Goal: Information Seeking & Learning: Stay updated

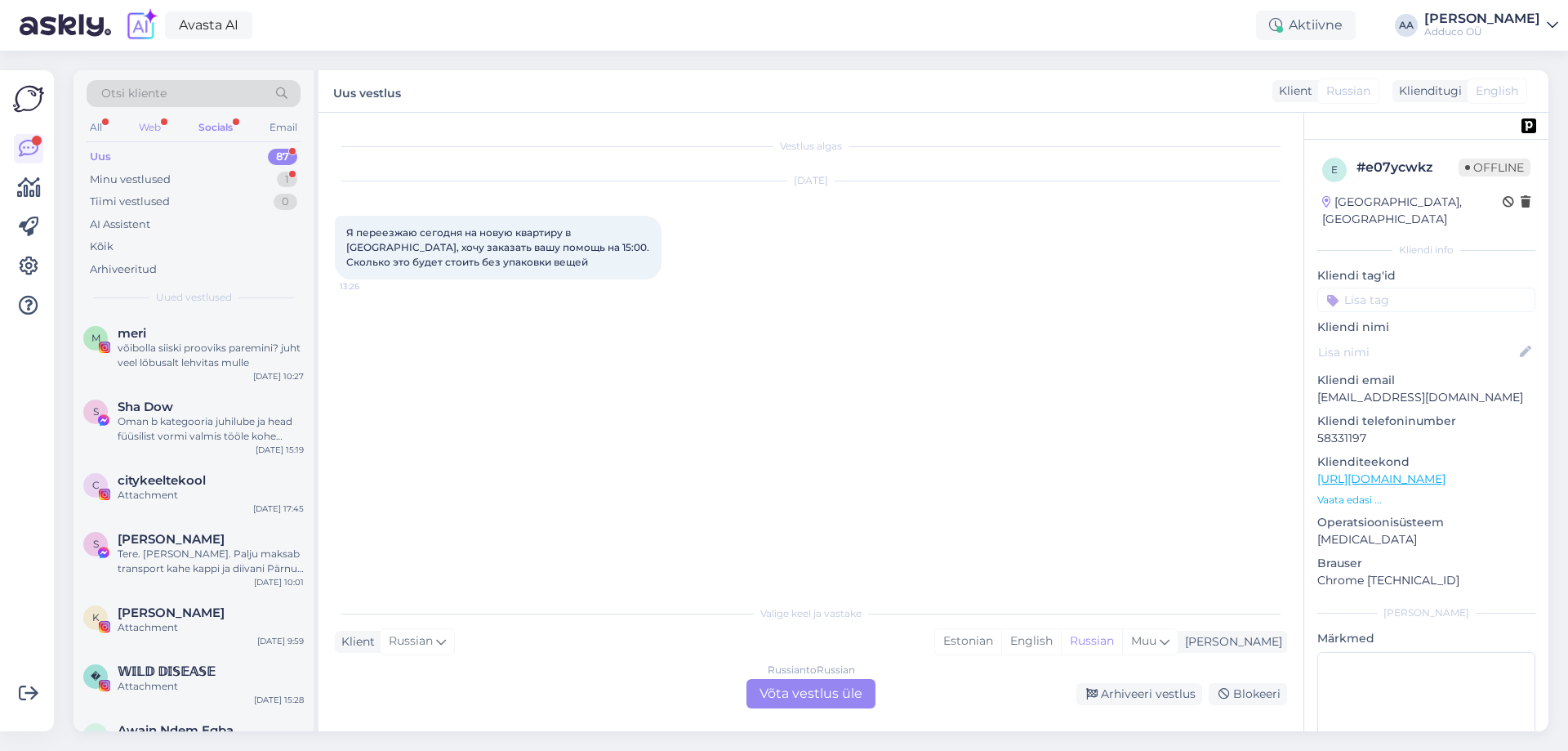
click at [153, 133] on div "Web" at bounding box center [150, 128] width 29 height 21
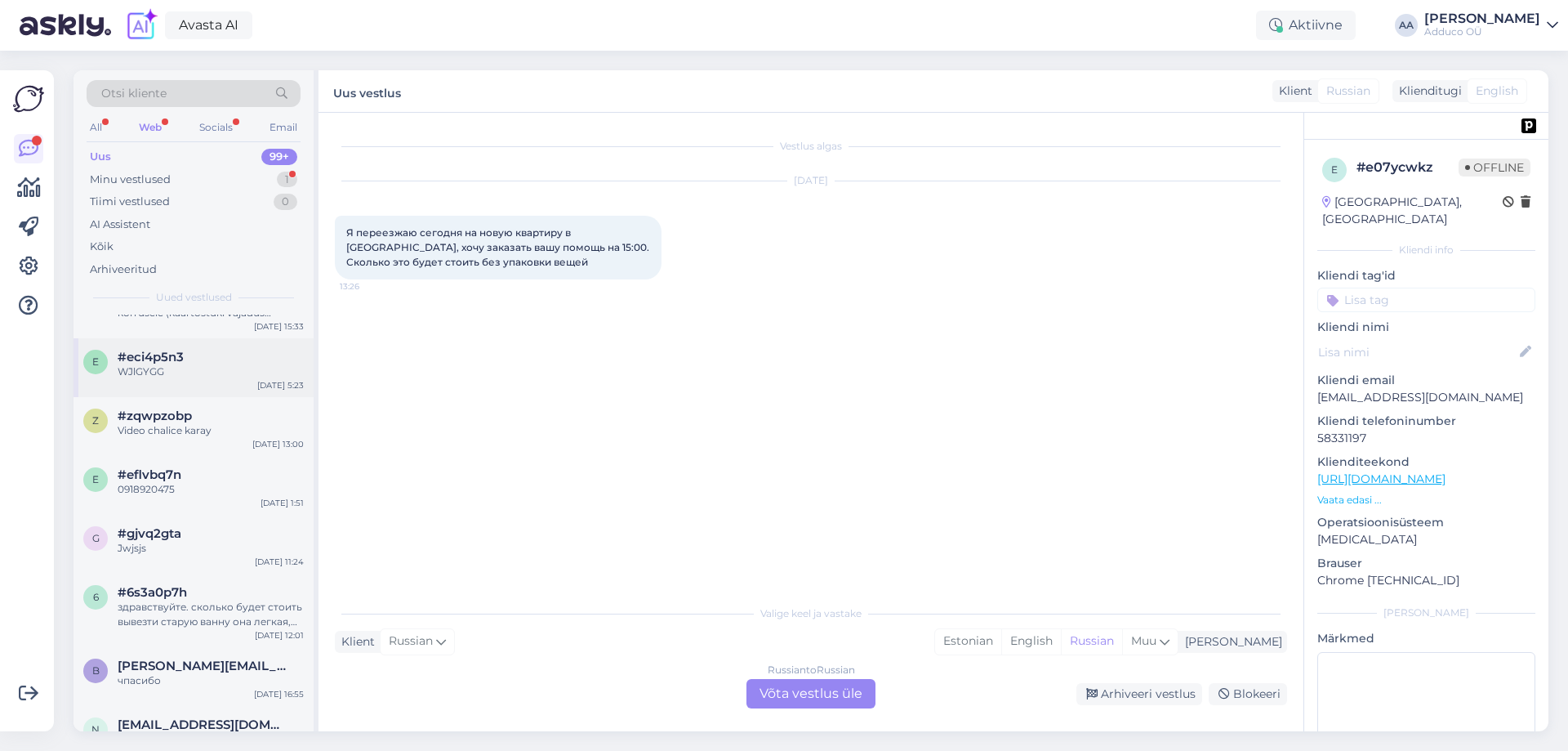
scroll to position [6462, 0]
click at [289, 176] on div "1" at bounding box center [286, 179] width 21 height 16
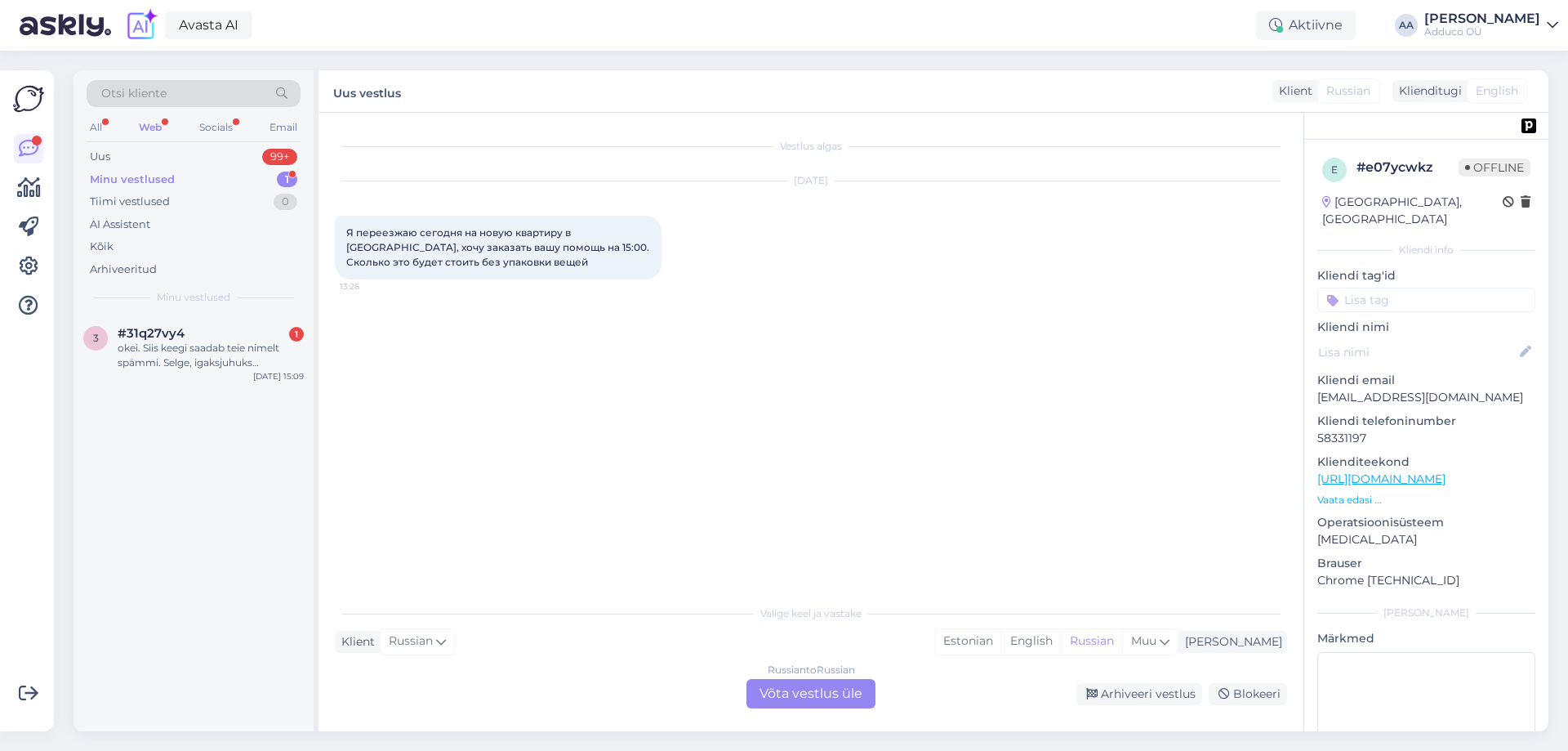
scroll to position [0, 0]
click at [185, 349] on div "okei. Siis keegi saadab teie nimelt spämmi. Selge, igaksjuhuks kontrollisin. [G…" at bounding box center [210, 355] width 186 height 29
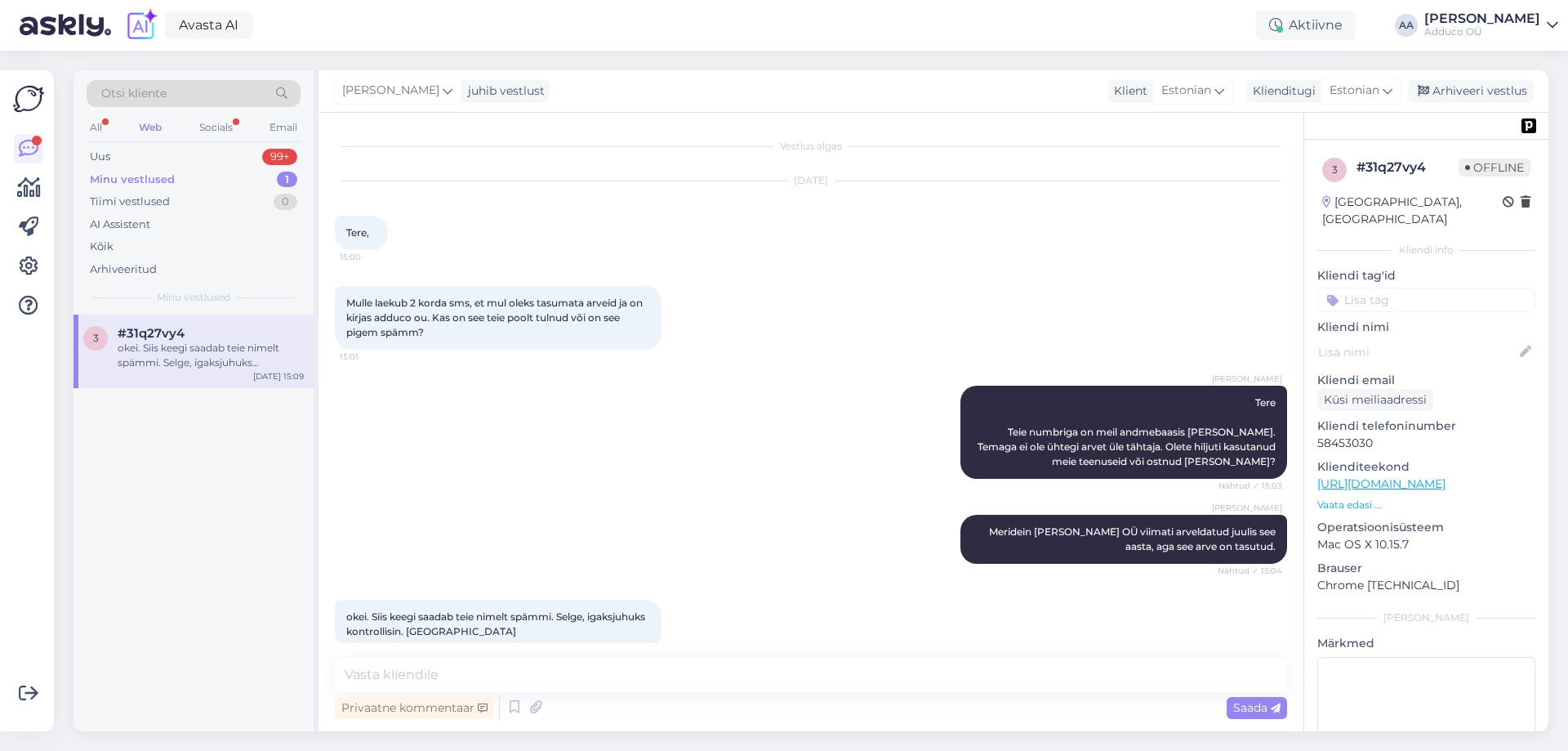
scroll to position [24, 0]
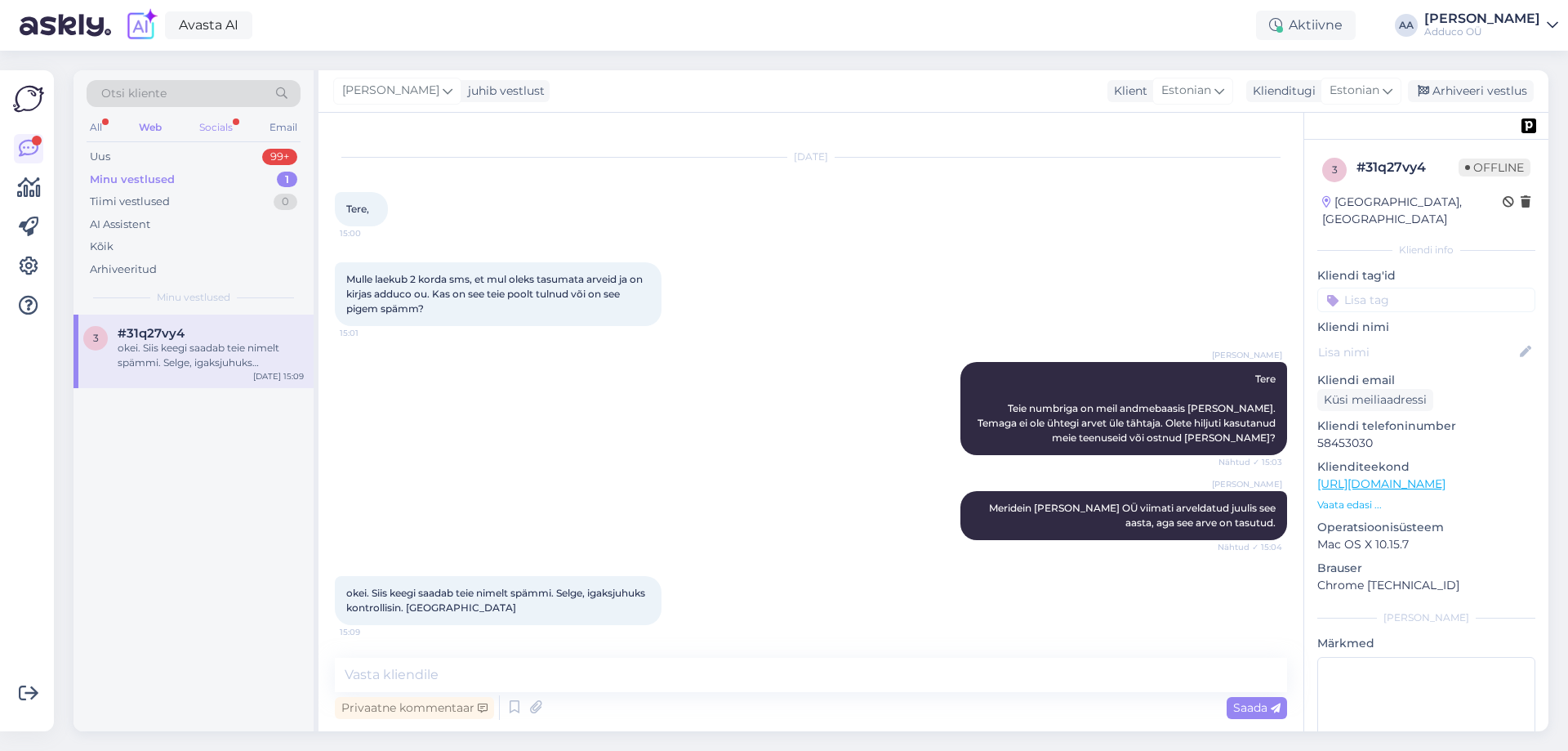
click at [210, 124] on div "Socials" at bounding box center [216, 128] width 40 height 21
click at [158, 351] on div "Ok" at bounding box center [210, 348] width 186 height 14
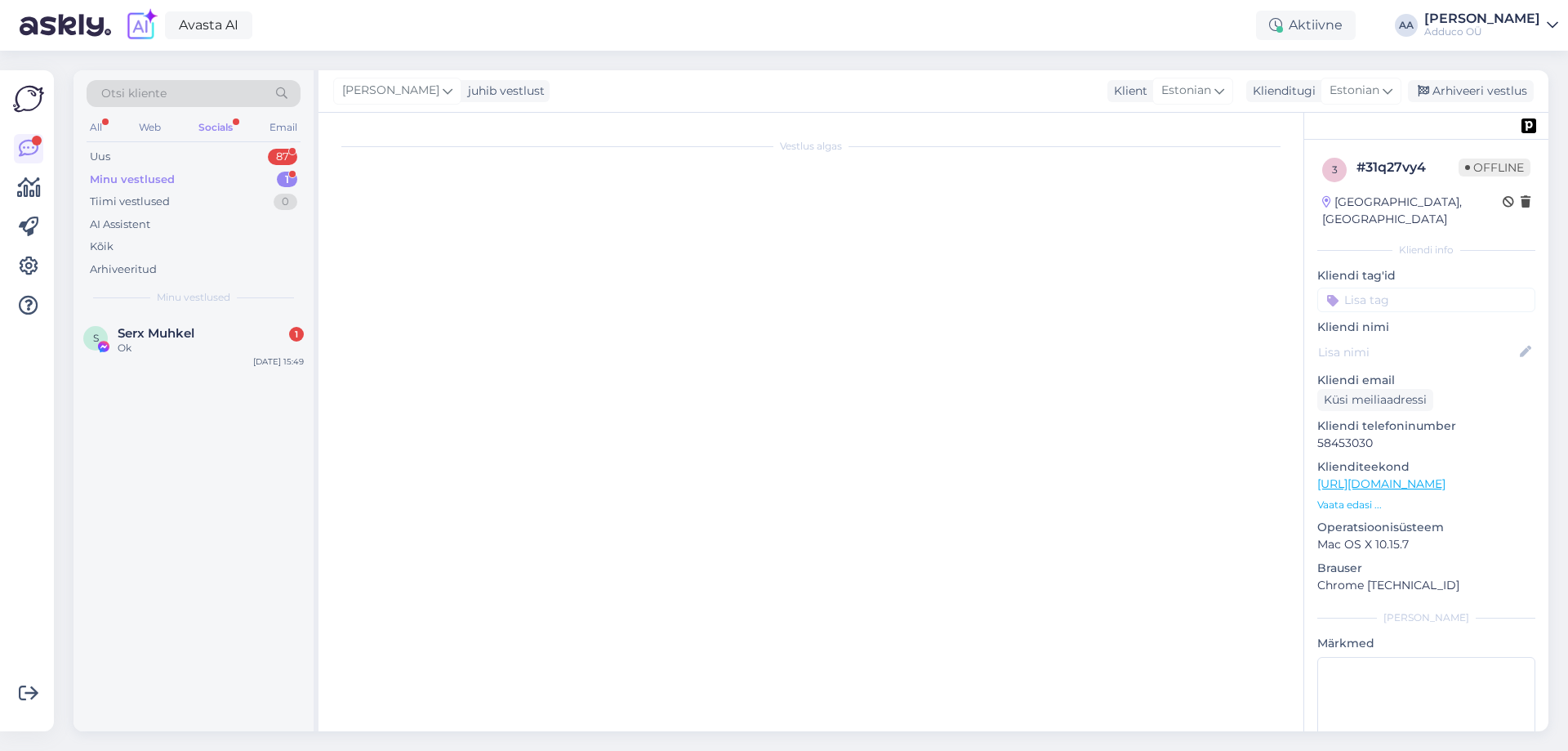
scroll to position [184, 0]
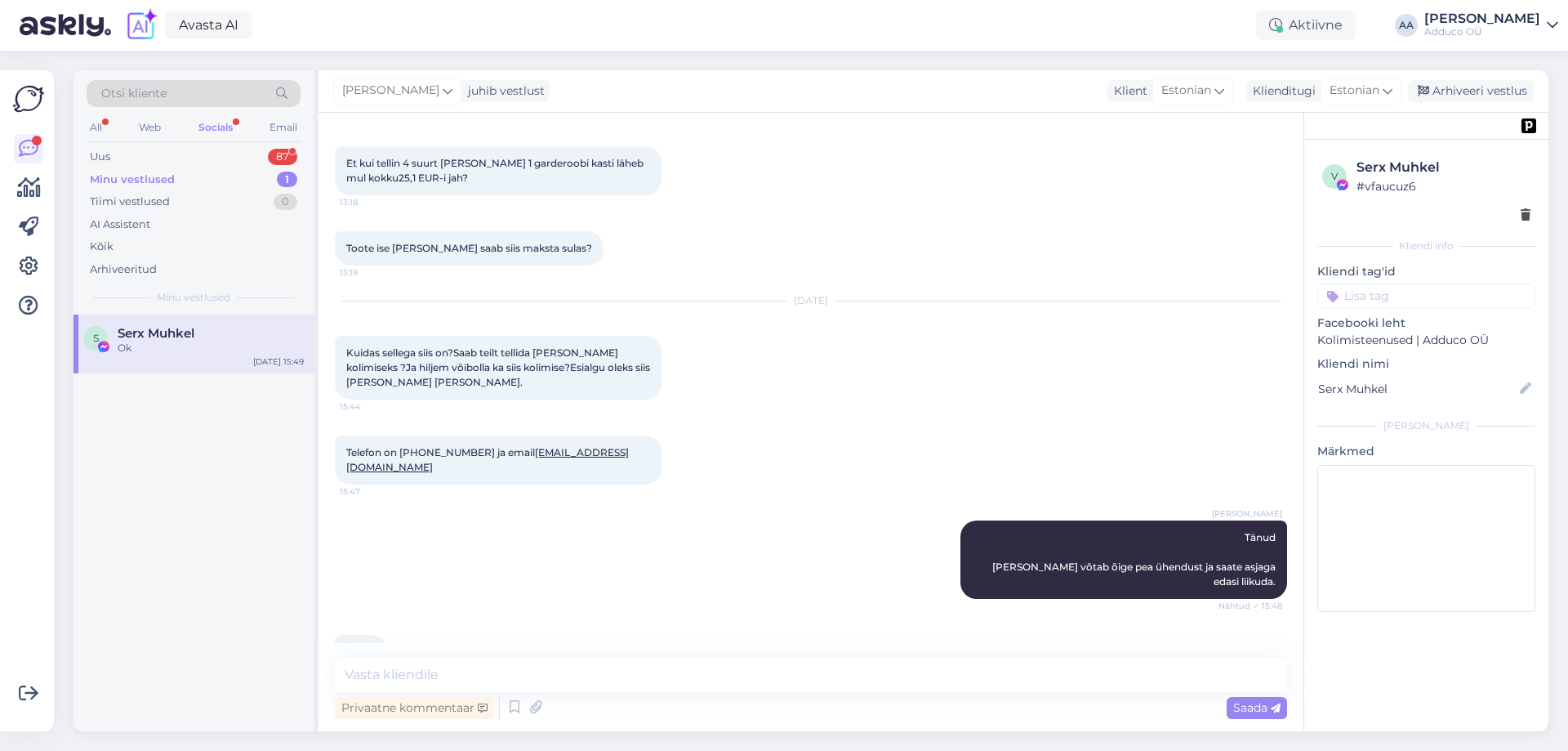
click at [226, 128] on div "Socials" at bounding box center [216, 128] width 41 height 21
click at [96, 125] on div "All" at bounding box center [95, 128] width 19 height 21
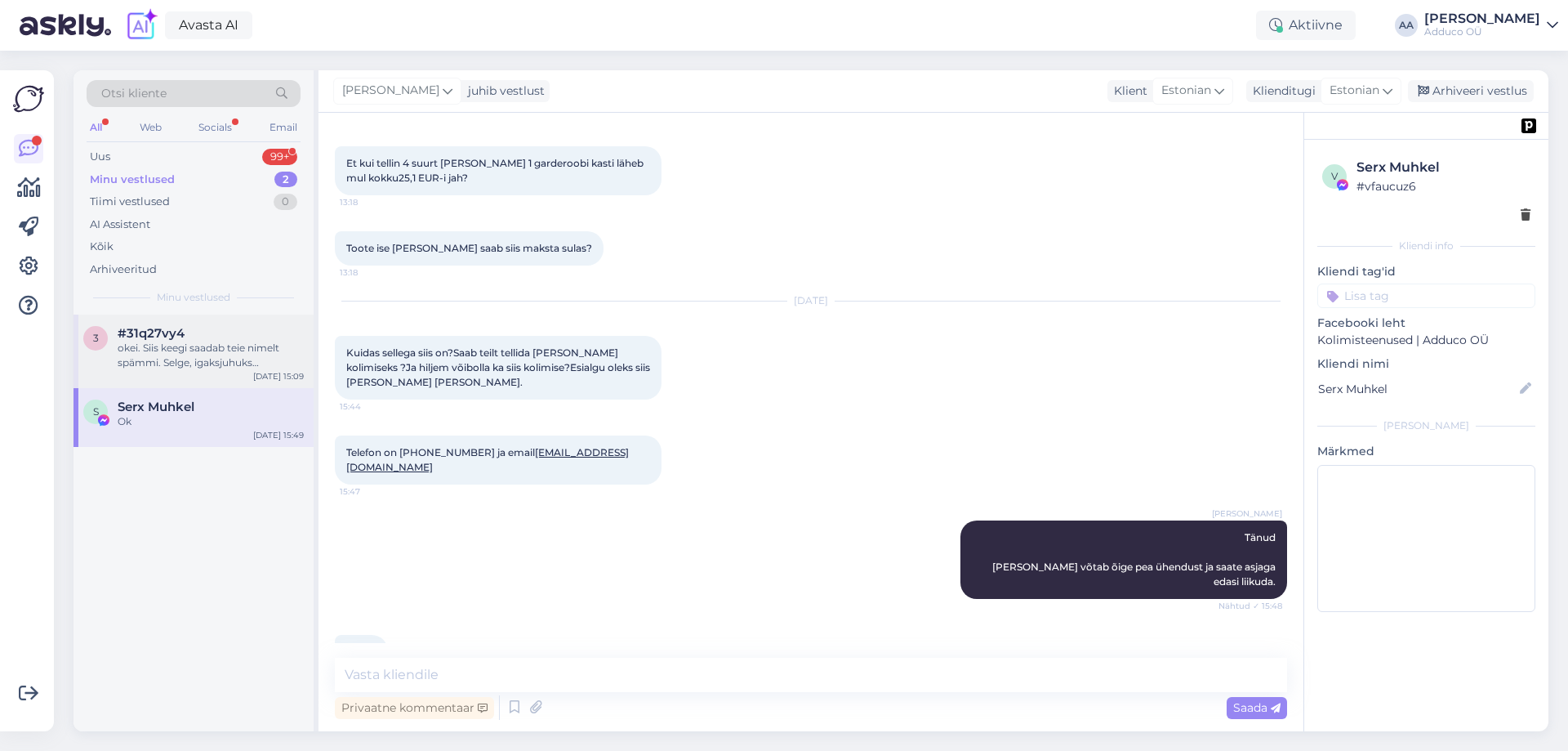
click at [182, 354] on div "okei. Siis keegi saadab teie nimelt spämmi. Selge, igaksjuhuks kontrollisin. [G…" at bounding box center [210, 355] width 186 height 29
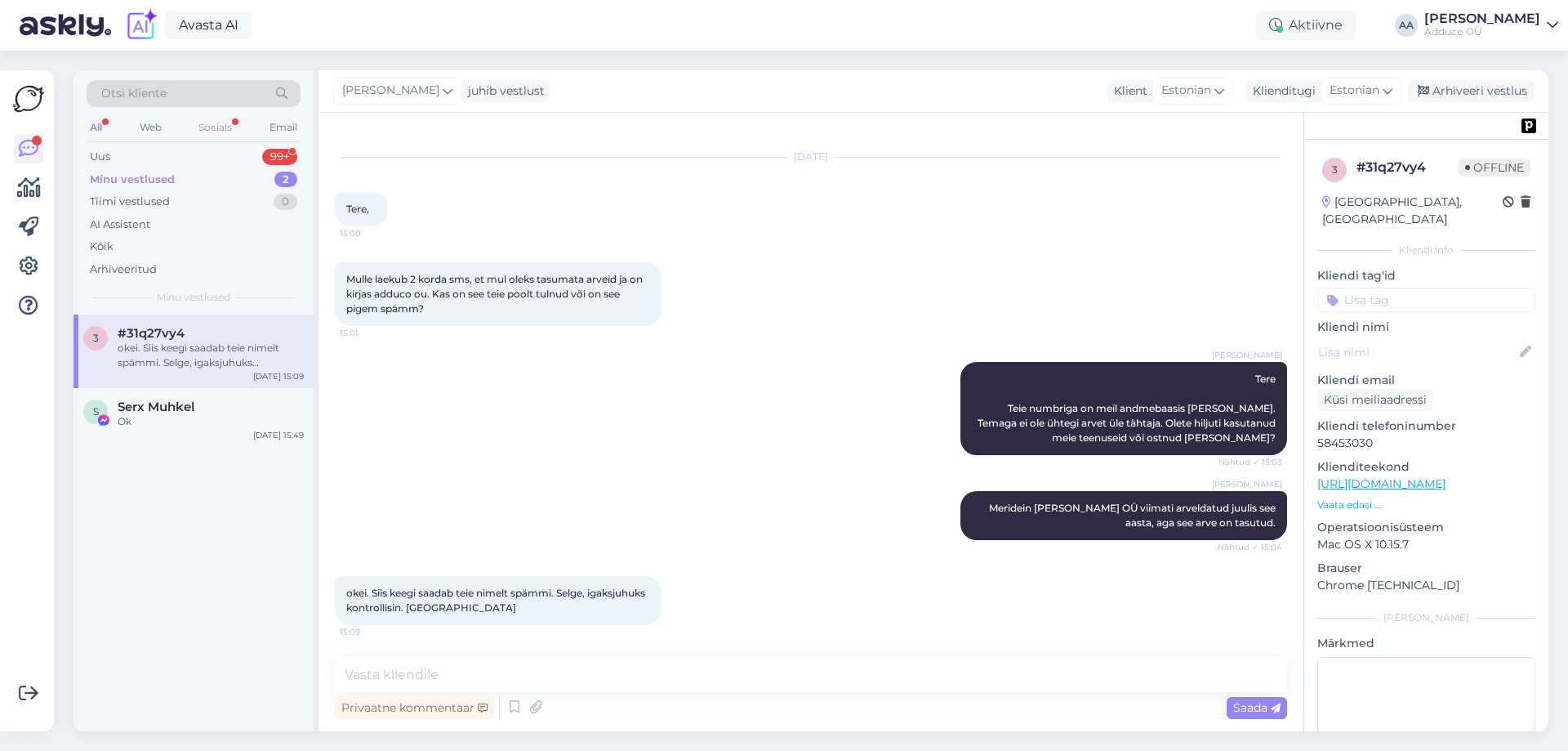
click at [235, 121] on div "Socials" at bounding box center [215, 128] width 40 height 21
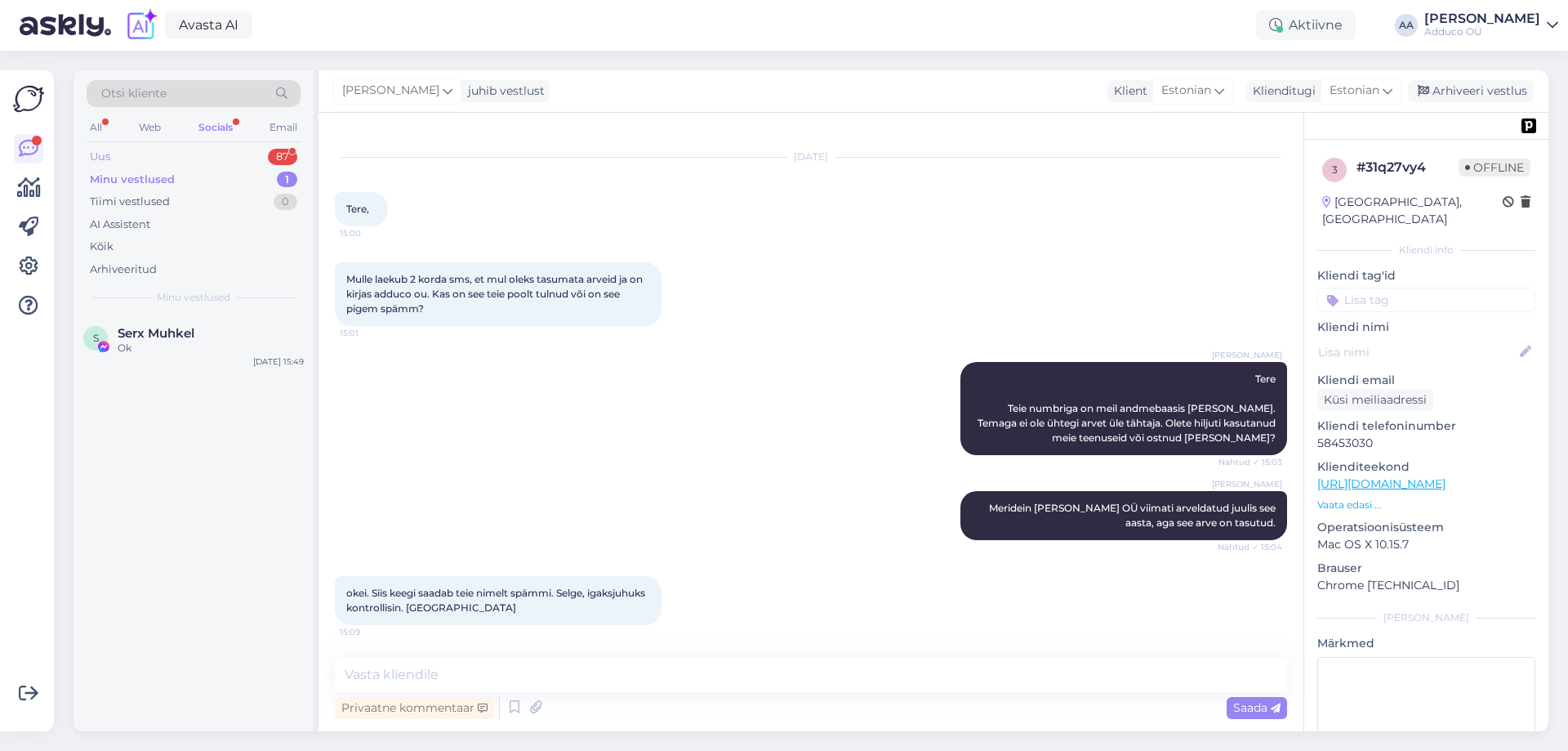
click at [273, 152] on div "87" at bounding box center [282, 157] width 29 height 16
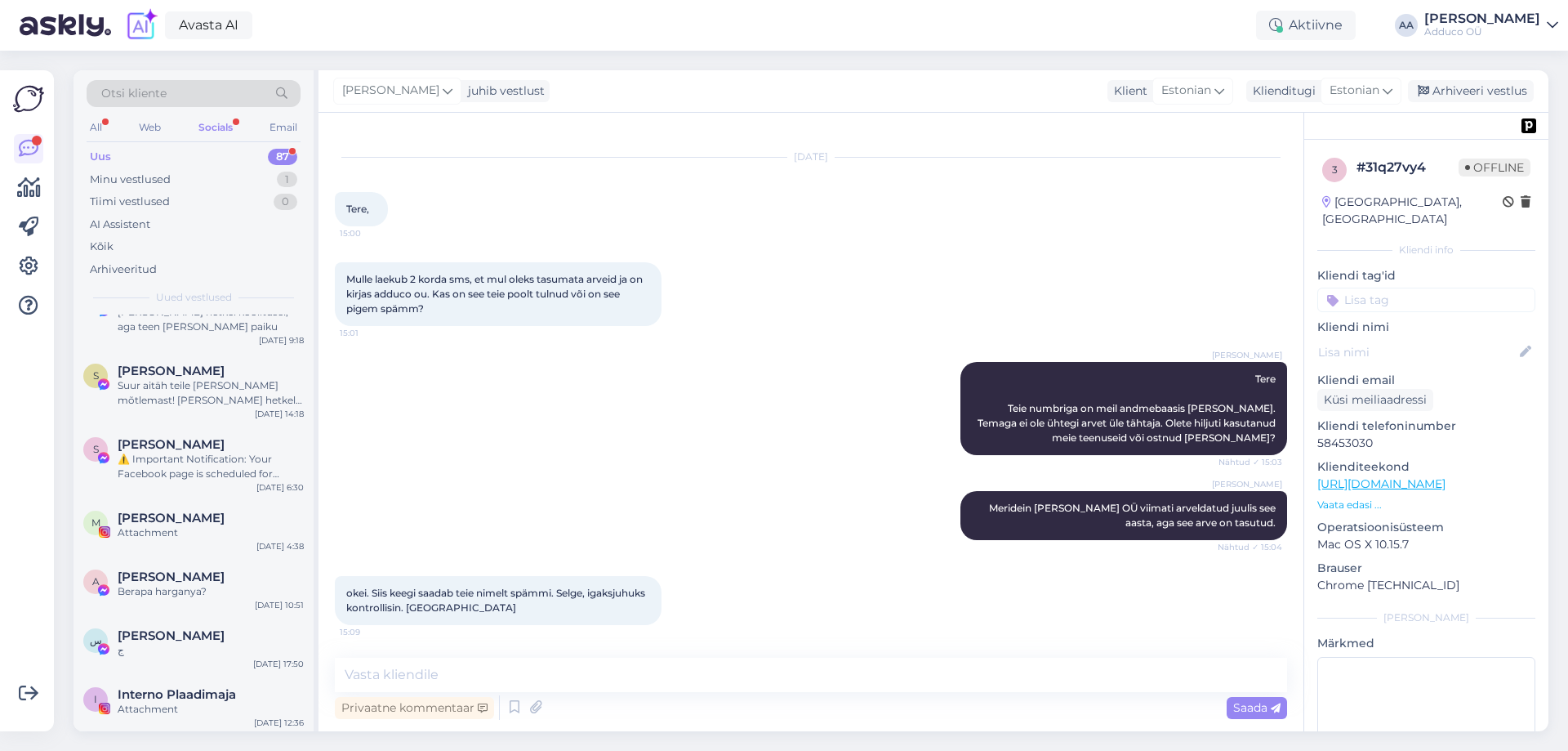
scroll to position [5318, 0]
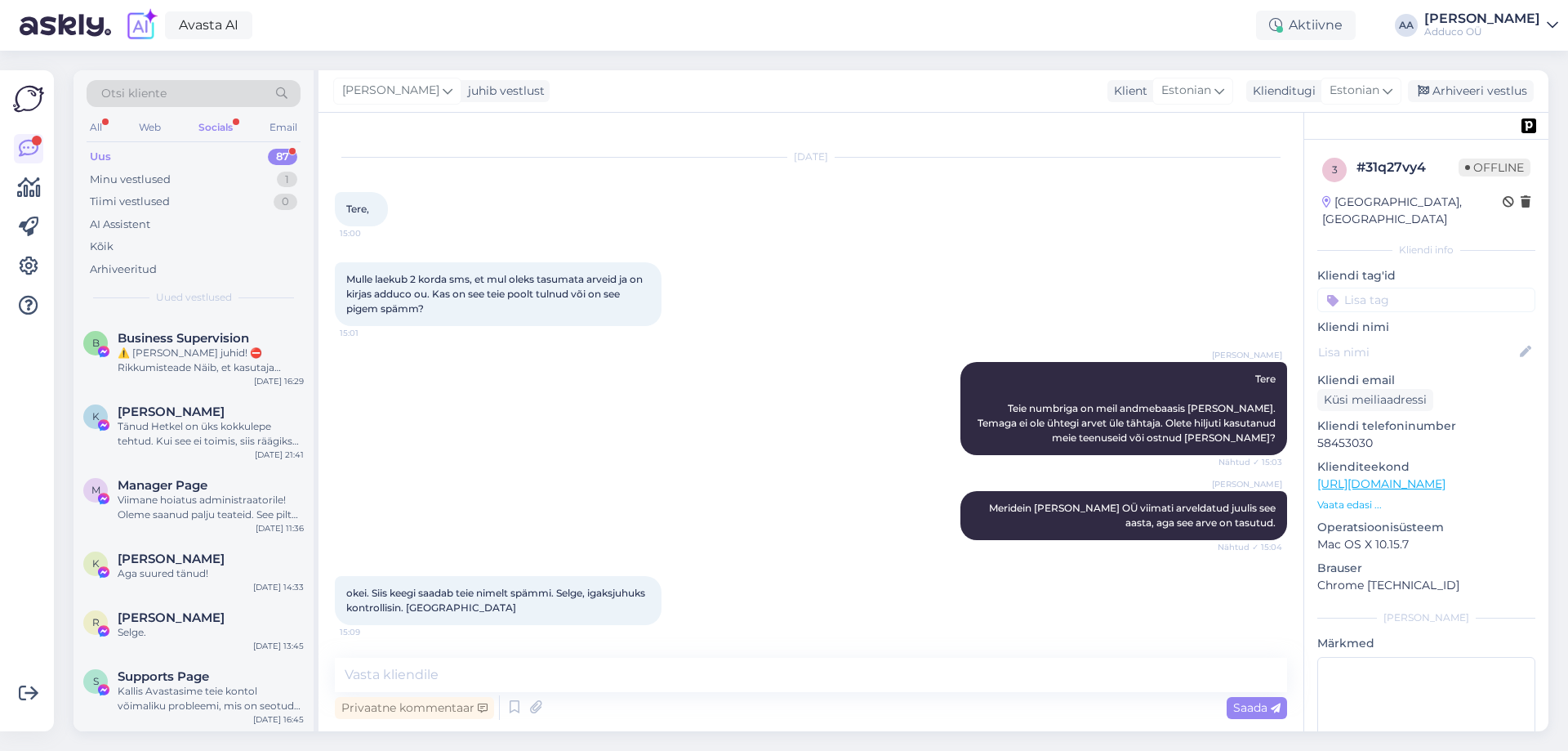
drag, startPoint x: 210, startPoint y: 124, endPoint x: 183, endPoint y: 150, distance: 37.5
click at [183, 150] on div "Uus 87" at bounding box center [194, 157] width 214 height 23
